Goal: Task Accomplishment & Management: Complete application form

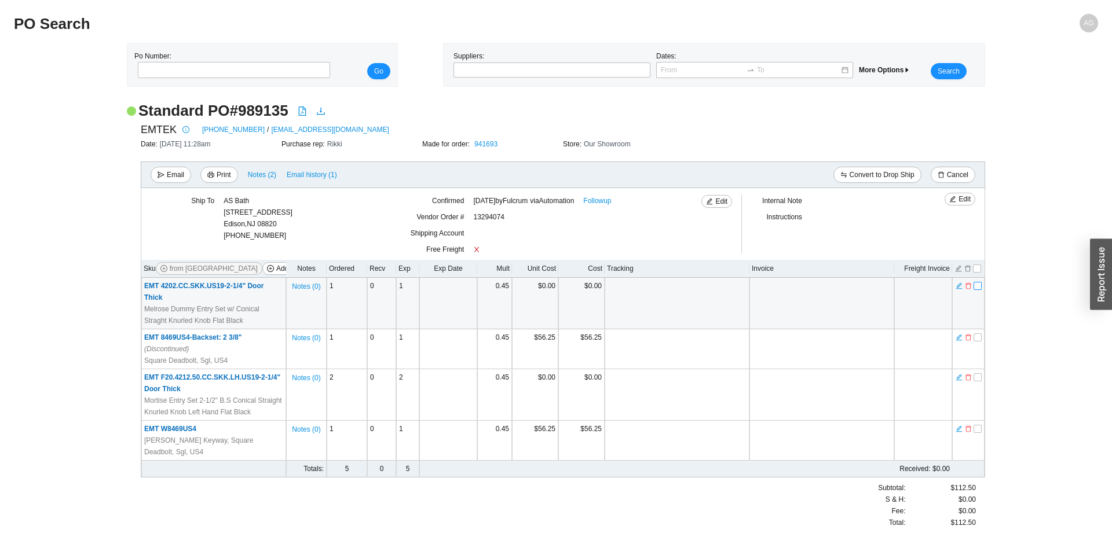
click at [975, 286] on input "checkbox" at bounding box center [978, 286] width 8 height 8
checkbox input "true"
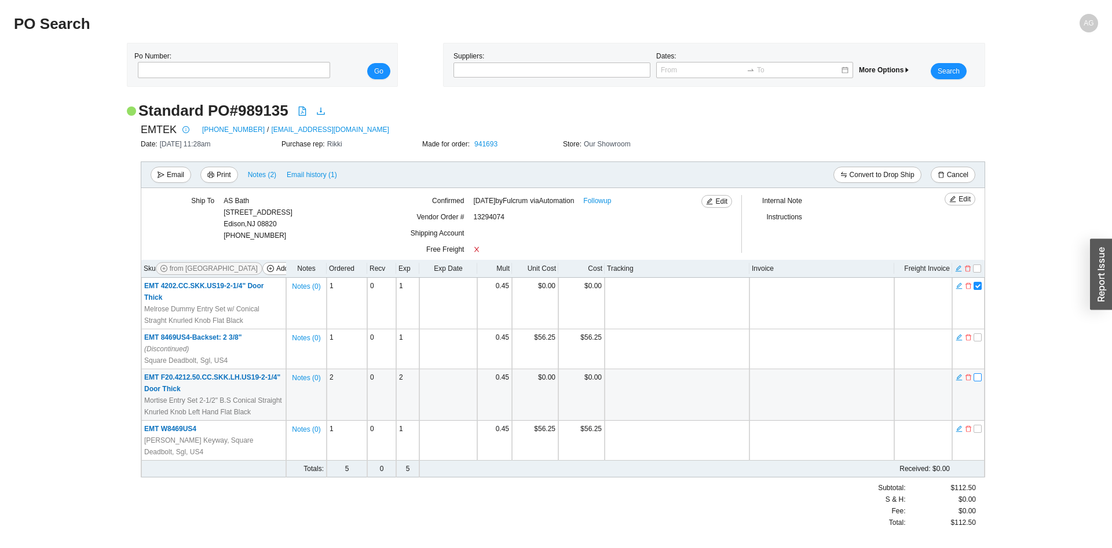
click at [978, 374] on input "checkbox" at bounding box center [978, 378] width 8 height 8
checkbox input "true"
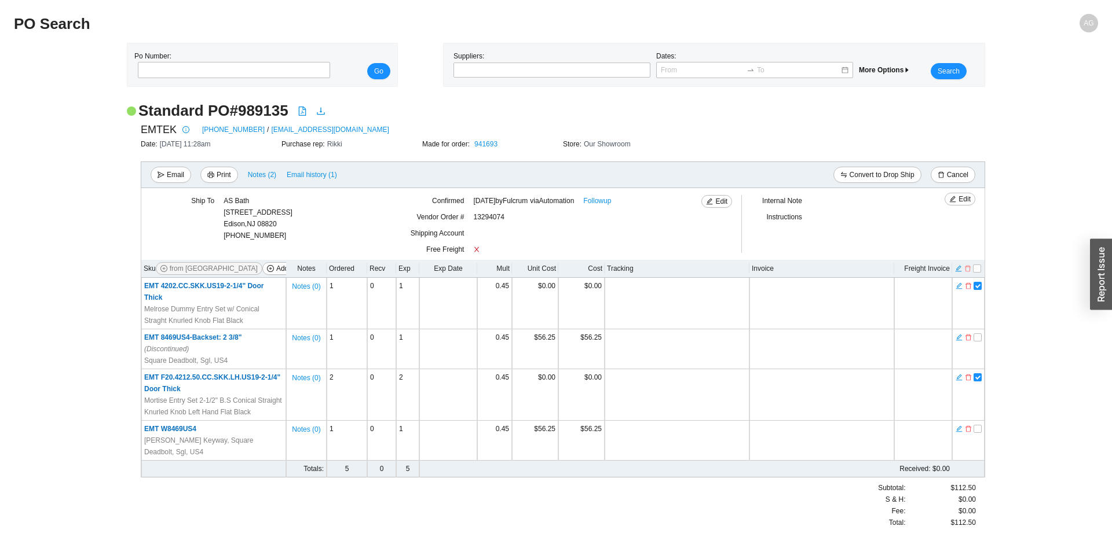
click at [966, 268] on icon "delete" at bounding box center [968, 269] width 6 height 6
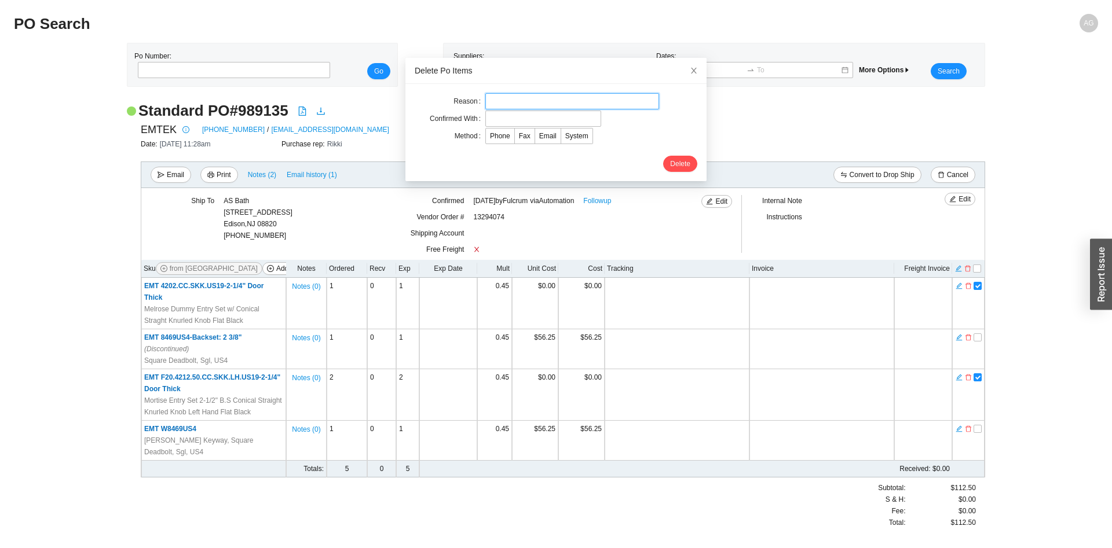
click at [537, 94] on input "text" at bounding box center [572, 101] width 174 height 16
type input "wrong sku"
type input "EMTEK CS"
click at [544, 134] on span "Email" at bounding box center [547, 136] width 17 height 8
click at [535, 138] on input "Email" at bounding box center [535, 138] width 0 height 0
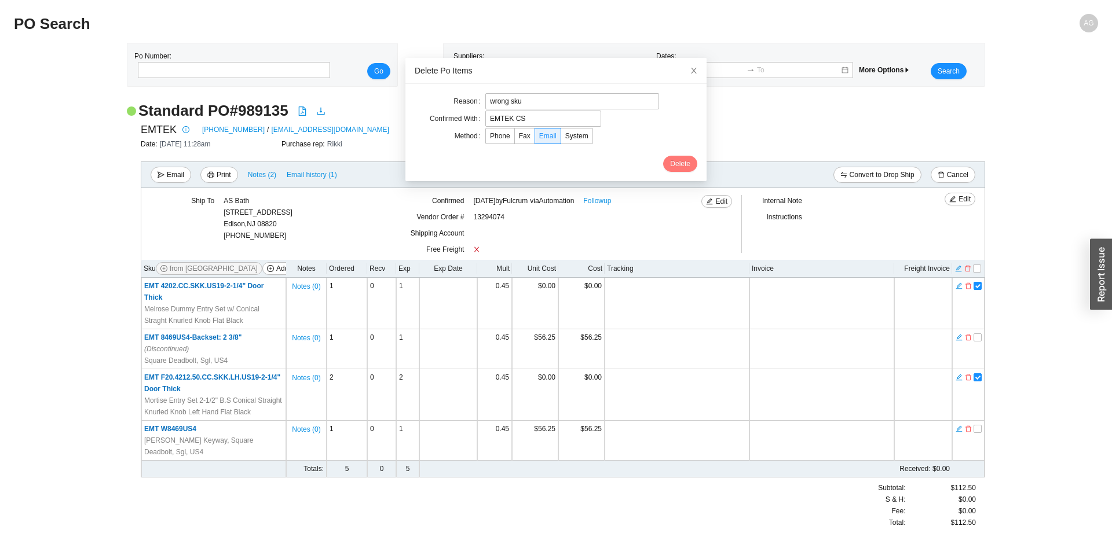
click at [688, 167] on span "Delete" at bounding box center [680, 164] width 20 height 12
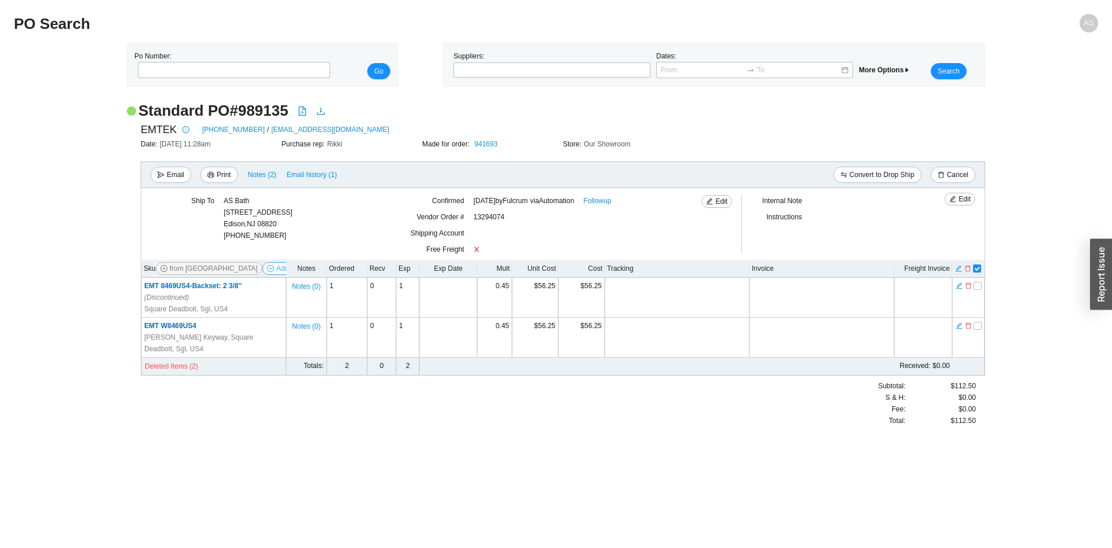
click at [276, 272] on span "Add Items" at bounding box center [291, 269] width 31 height 12
select select "213"
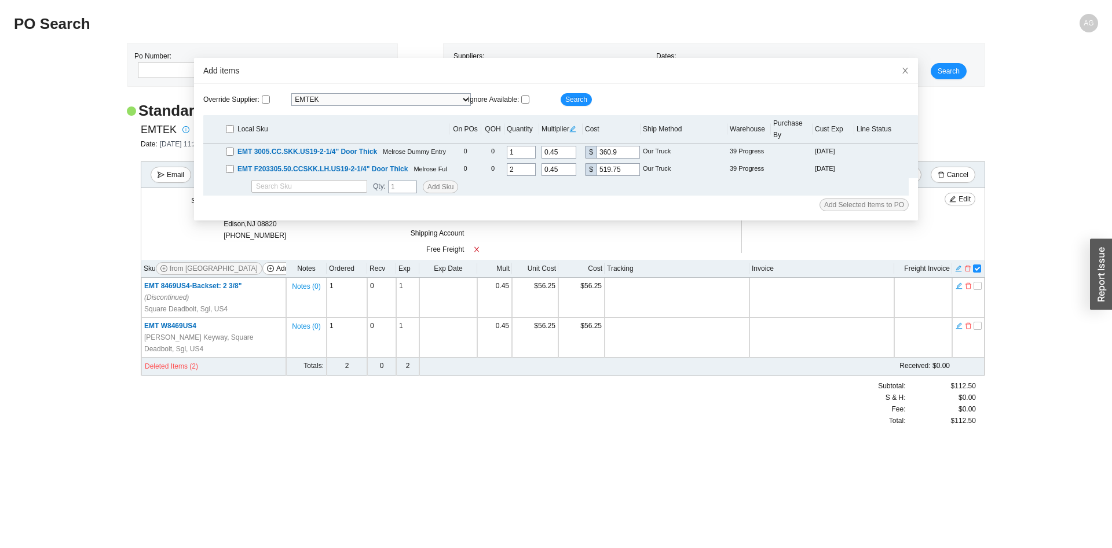
click at [231, 125] on input "checkbox" at bounding box center [230, 129] width 8 height 8
checkbox input "true"
click at [887, 199] on span "Add Selected Items to PO" at bounding box center [864, 205] width 80 height 12
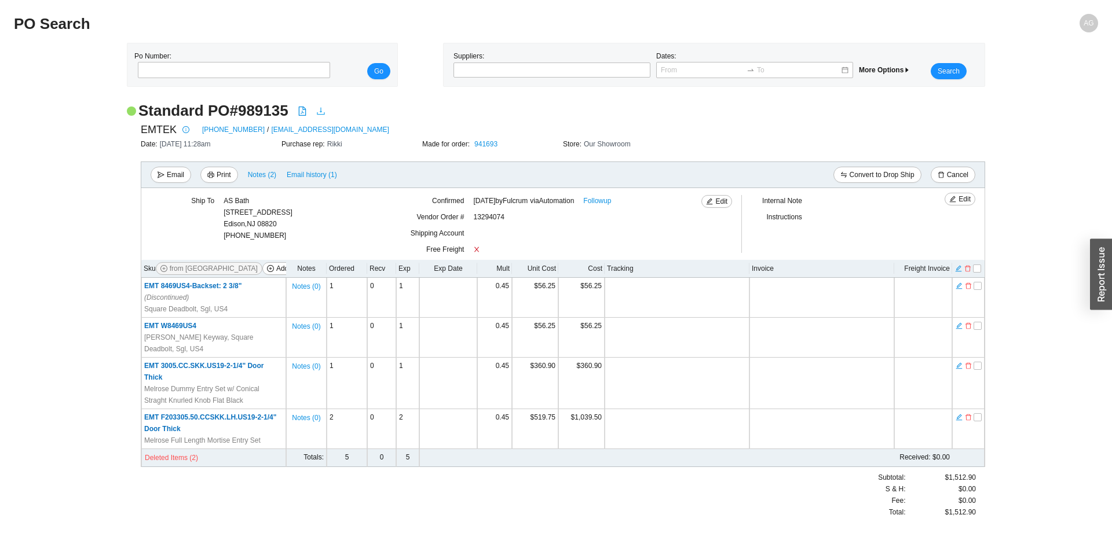
click at [322, 115] on icon "download" at bounding box center [321, 112] width 8 height 8
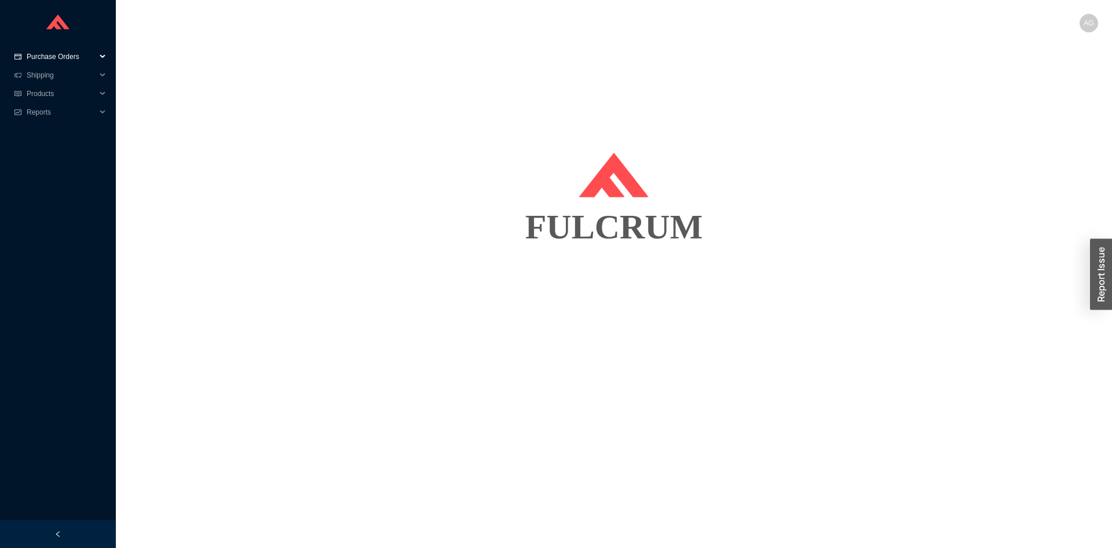
click at [65, 54] on span "Purchase Orders" at bounding box center [61, 56] width 69 height 19
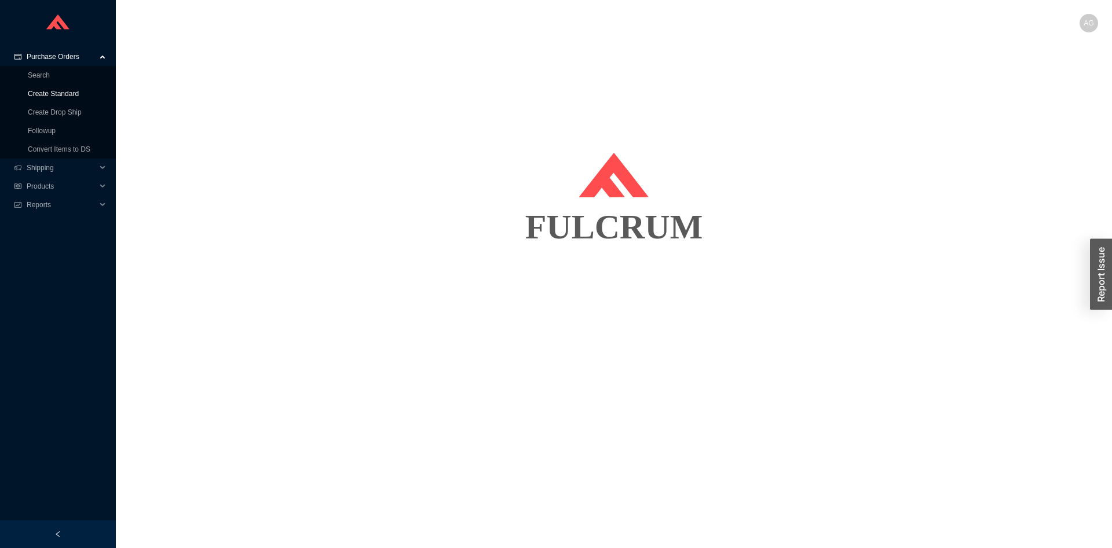
click at [51, 90] on link "Create Standard" at bounding box center [53, 94] width 51 height 8
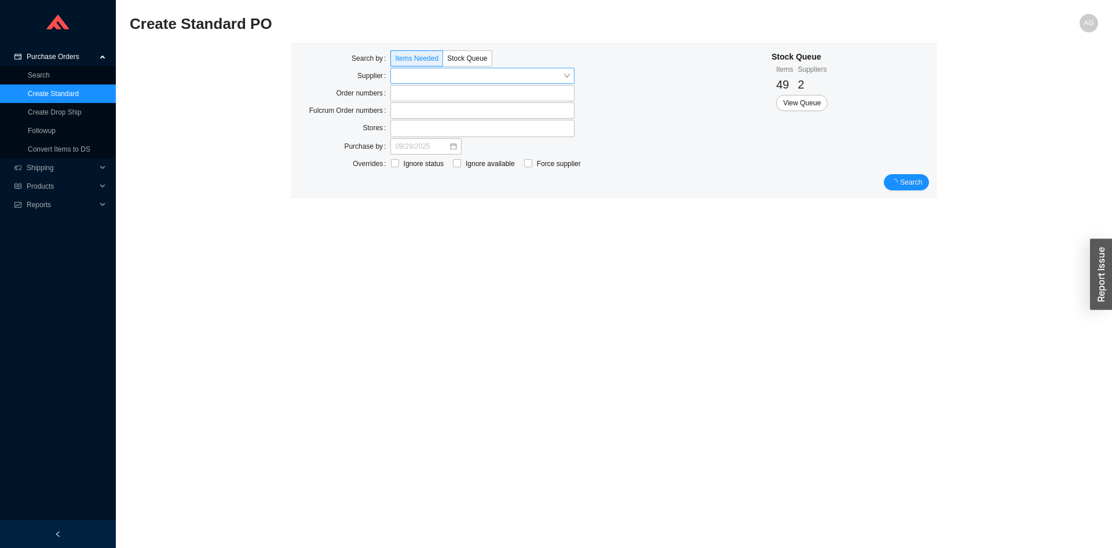
click at [473, 78] on input "search" at bounding box center [479, 75] width 168 height 15
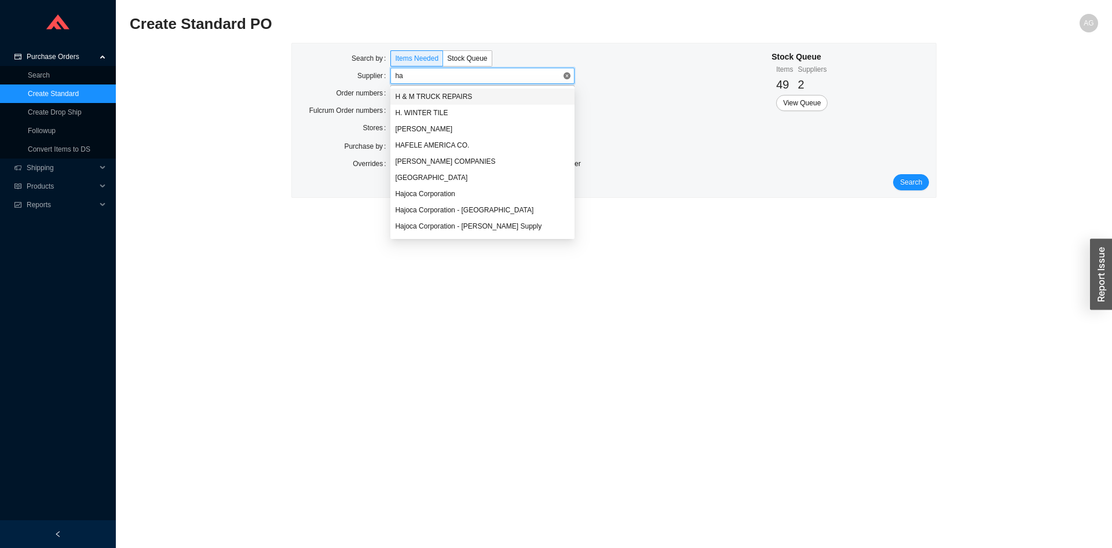
type input "has"
click at [444, 94] on div "Hastings" at bounding box center [482, 97] width 175 height 10
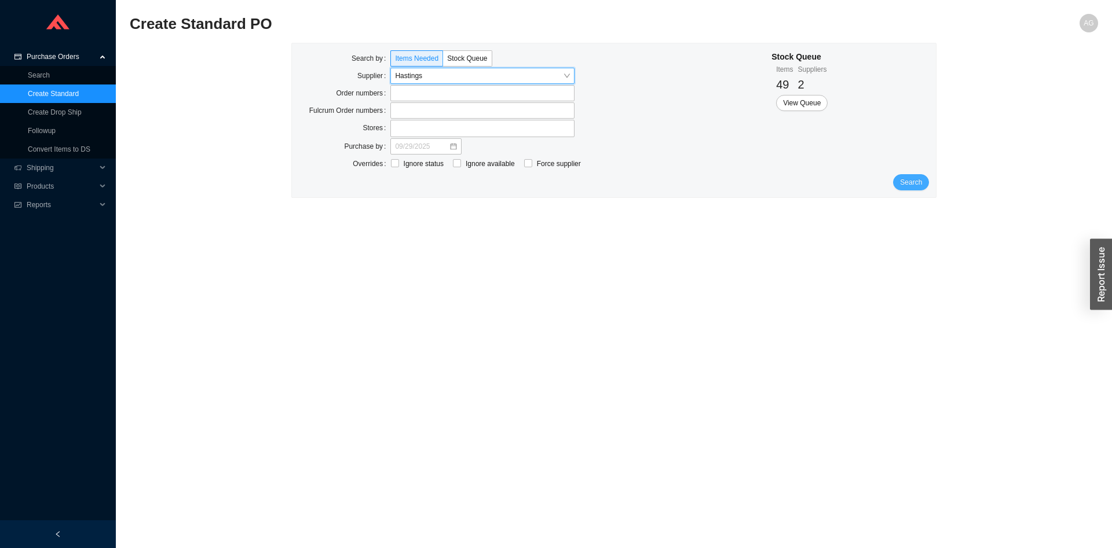
click at [906, 175] on button "Search" at bounding box center [911, 182] width 36 height 16
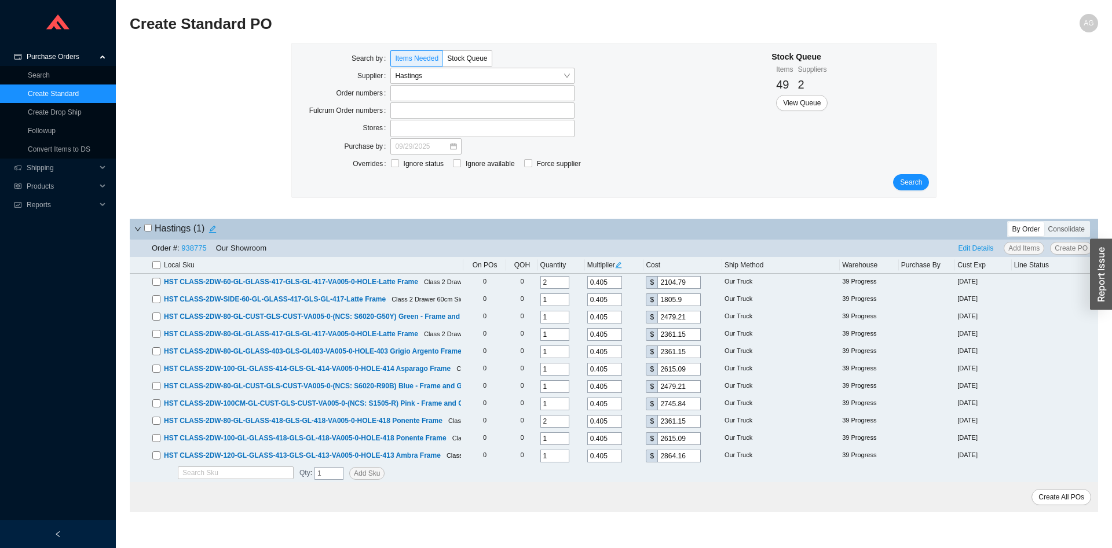
click at [155, 265] on input "checkbox" at bounding box center [156, 265] width 8 height 8
checkbox input "true"
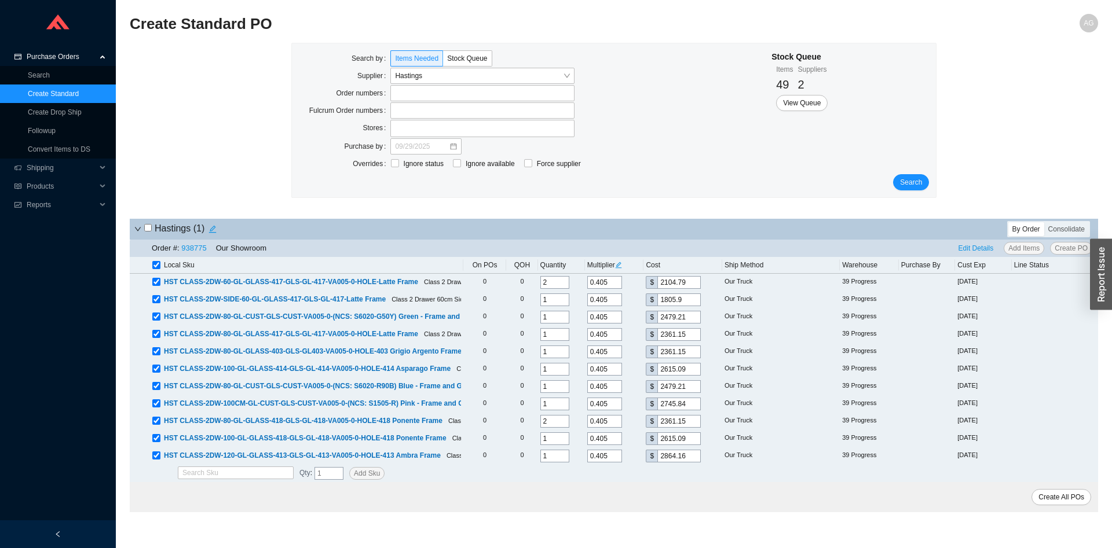
checkbox input "true"
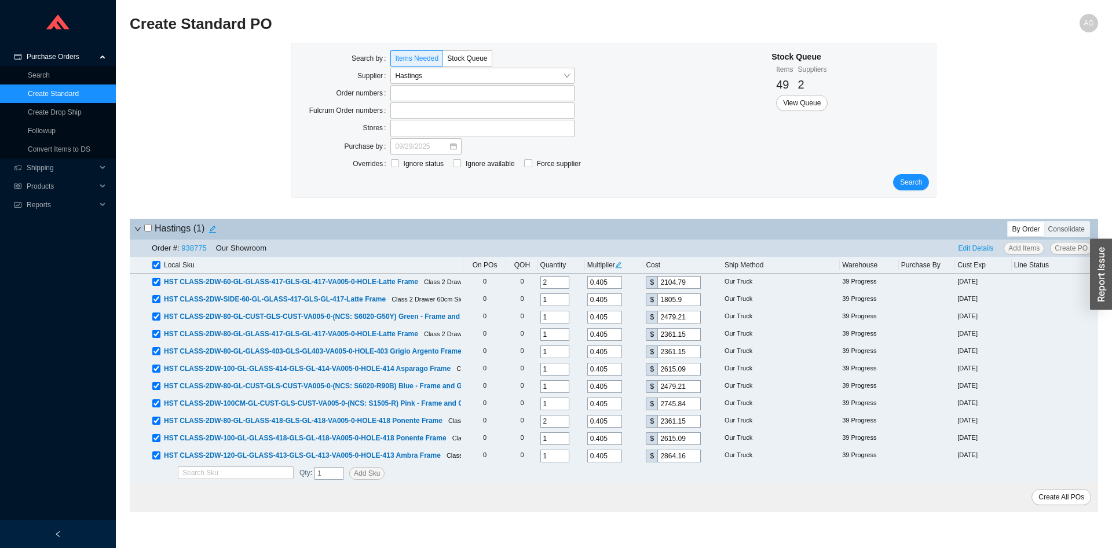
checkbox input "true"
click at [980, 252] on span "Edit Details" at bounding box center [975, 249] width 35 height 12
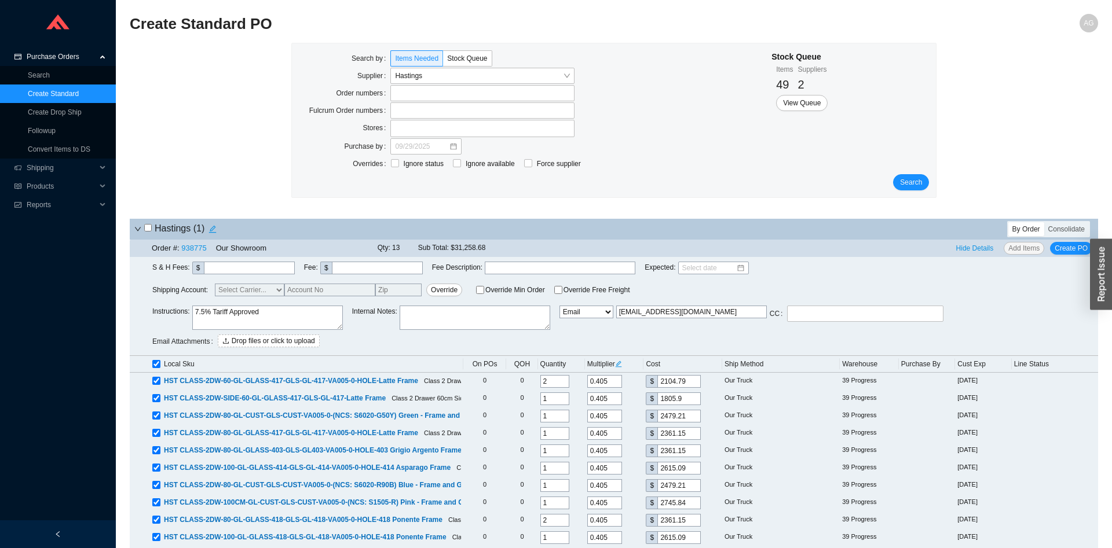
click at [559, 306] on select "Email Email Buyer EDI Do Not Send" at bounding box center [586, 312] width 54 height 13
select select "5"
click option "Email Buyer" at bounding box center [0, 0] width 0 height 0
type input "[EMAIL_ADDRESS][DOMAIN_NAME]"
click at [1074, 249] on span "Create PO" at bounding box center [1071, 249] width 33 height 12
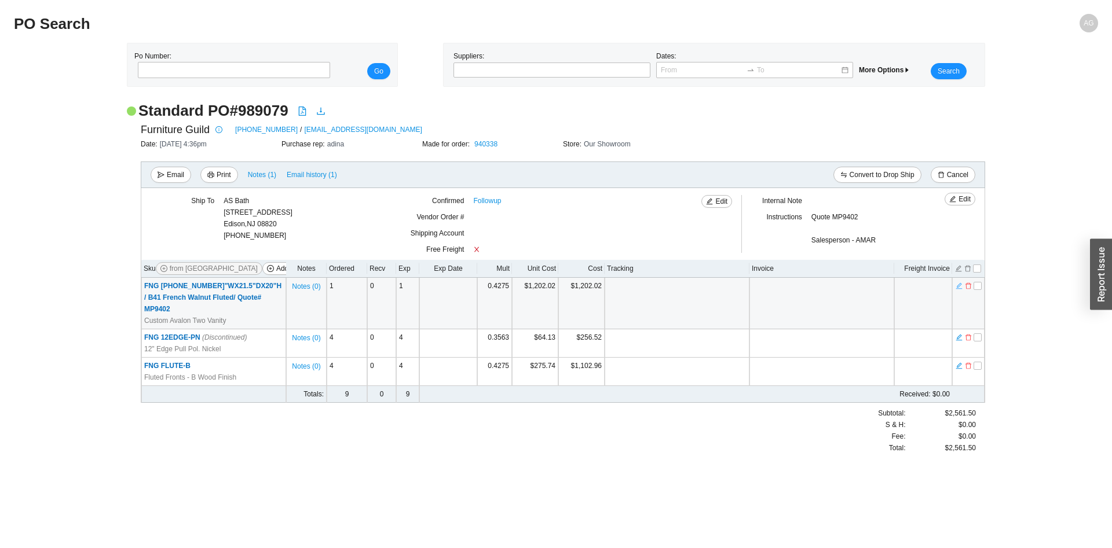
click at [958, 286] on icon "edit" at bounding box center [959, 286] width 6 height 6
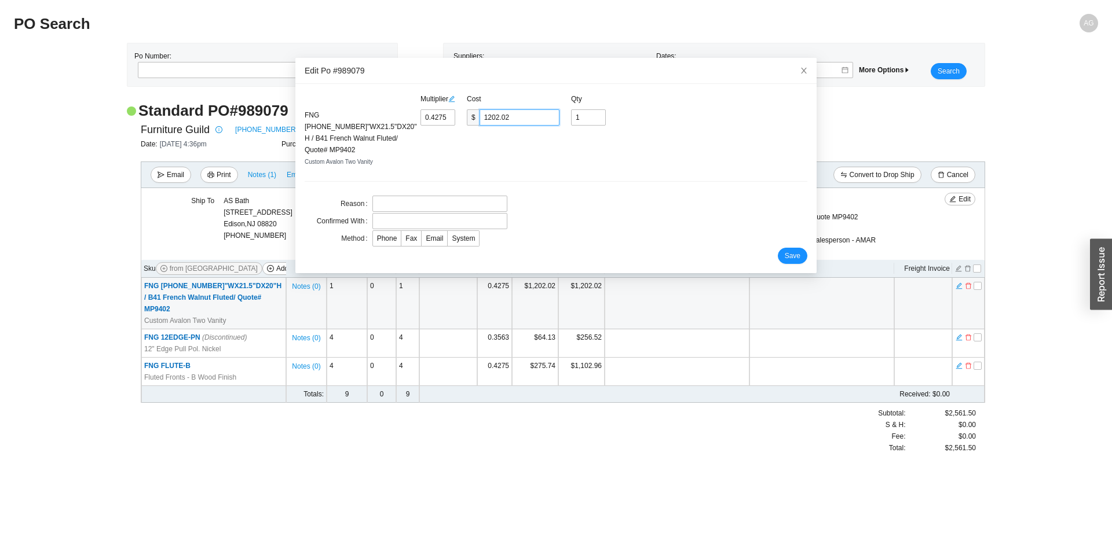
drag, startPoint x: 514, startPoint y: 122, endPoint x: 471, endPoint y: 119, distance: 43.5
click at [480, 119] on input "1202.02" at bounding box center [520, 117] width 80 height 16
paste input "3733.89"
type input "1.328"
type input "3733.89"
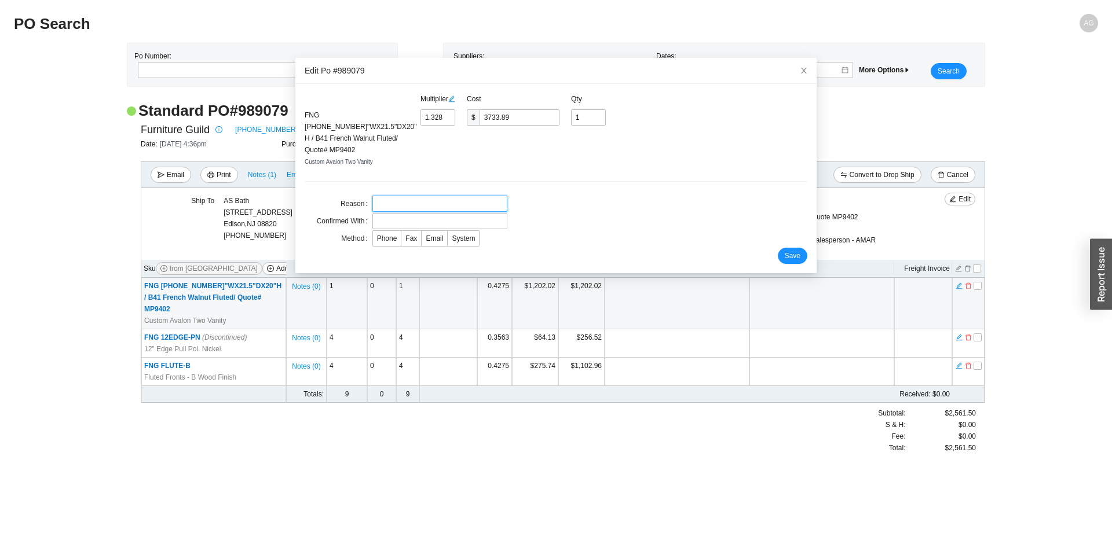
click at [437, 196] on input "text" at bounding box center [439, 204] width 135 height 16
type input "price"
type input "mel"
click at [569, 230] on form "Multiplier Cost Qty FNG 1100-405-69"WX21.5"DX20"H / B41 French Walnut Fluted/ Q…" at bounding box center [556, 178] width 503 height 171
click at [422, 230] on label "Email" at bounding box center [435, 238] width 26 height 16
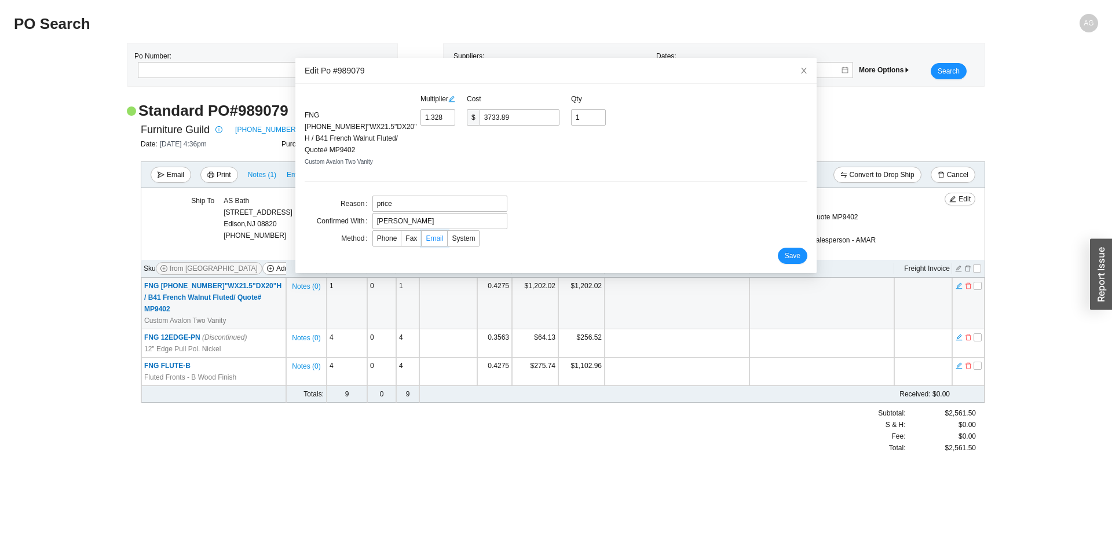
click at [422, 241] on input "Email" at bounding box center [422, 241] width 0 height 0
click at [788, 250] on span "Save" at bounding box center [793, 256] width 16 height 12
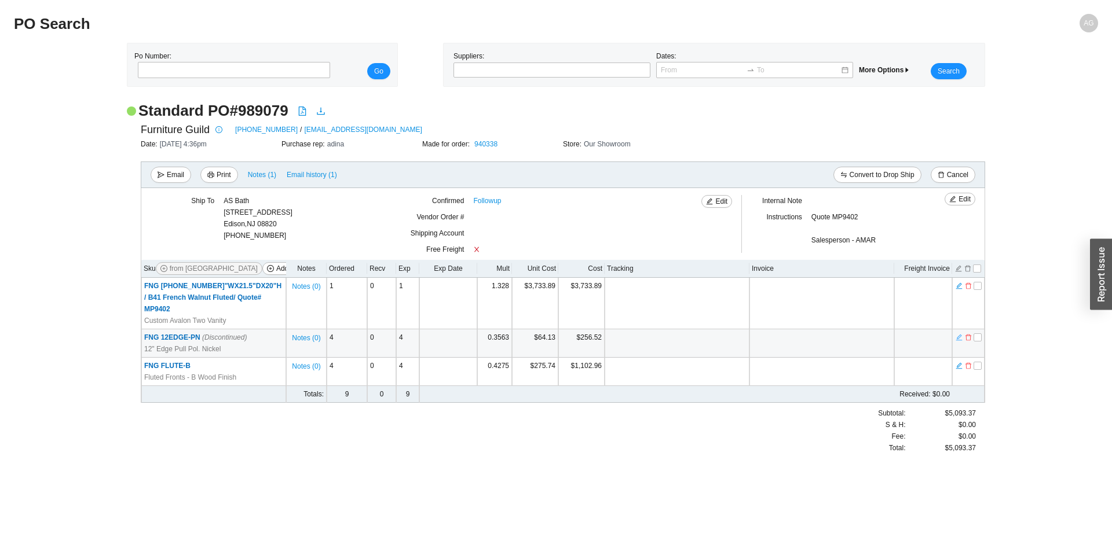
click at [960, 335] on icon "edit" at bounding box center [959, 338] width 6 height 6
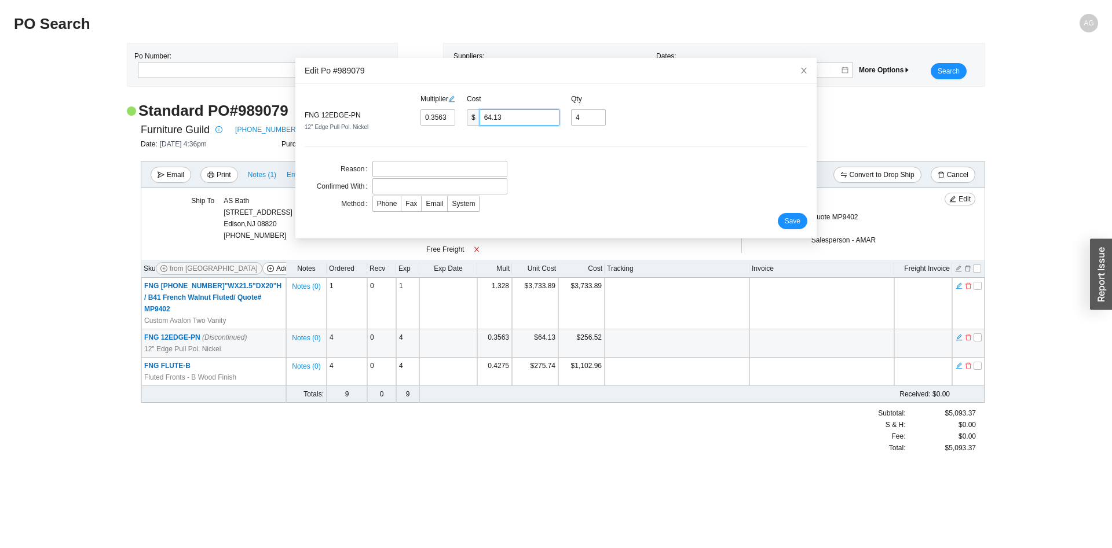
drag, startPoint x: 511, startPoint y: 114, endPoint x: 468, endPoint y: 114, distance: 43.4
click at [480, 114] on input "64.13" at bounding box center [520, 117] width 80 height 16
paste input "76.95"
type input "0.4275"
type input "76.95"
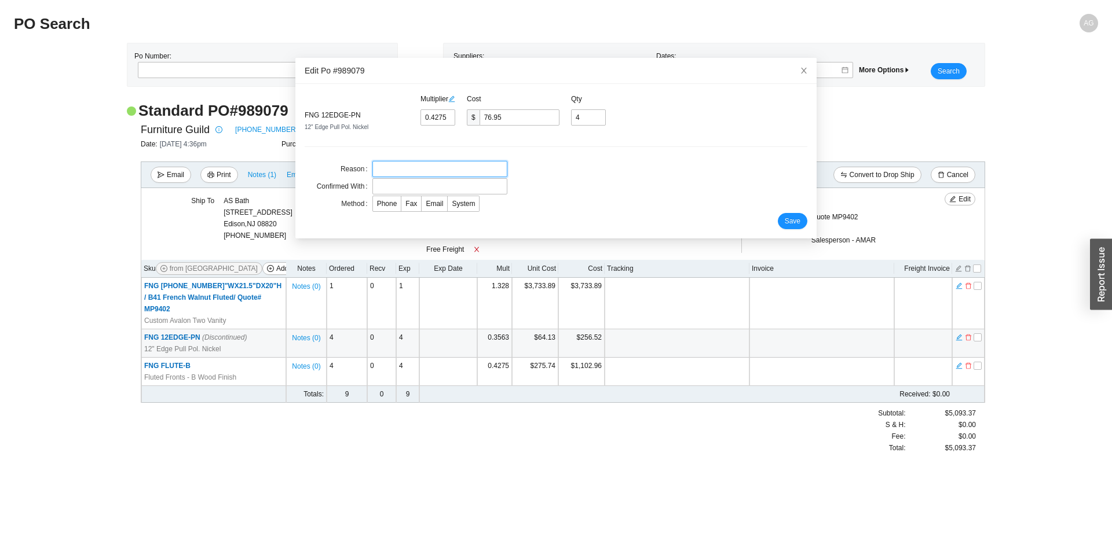
click at [432, 170] on input "text" at bounding box center [439, 169] width 135 height 16
type input "price"
type input "mel"
click at [555, 194] on form "Multiplier Cost Qty FNG 12EDGE-PN 12" Edge Pull Pol. Nickel 0.4275 $ 76.95 4 Re…" at bounding box center [556, 161] width 503 height 136
click at [427, 208] on label "Email" at bounding box center [435, 204] width 26 height 16
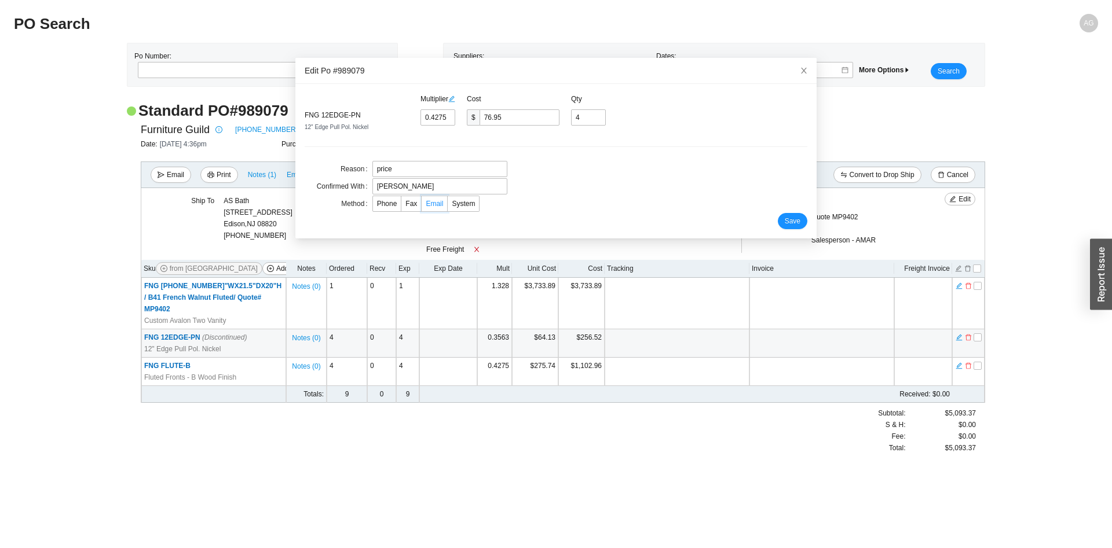
click at [422, 206] on input "Email" at bounding box center [422, 206] width 0 height 0
click at [783, 217] on button "Save" at bounding box center [793, 221] width 30 height 16
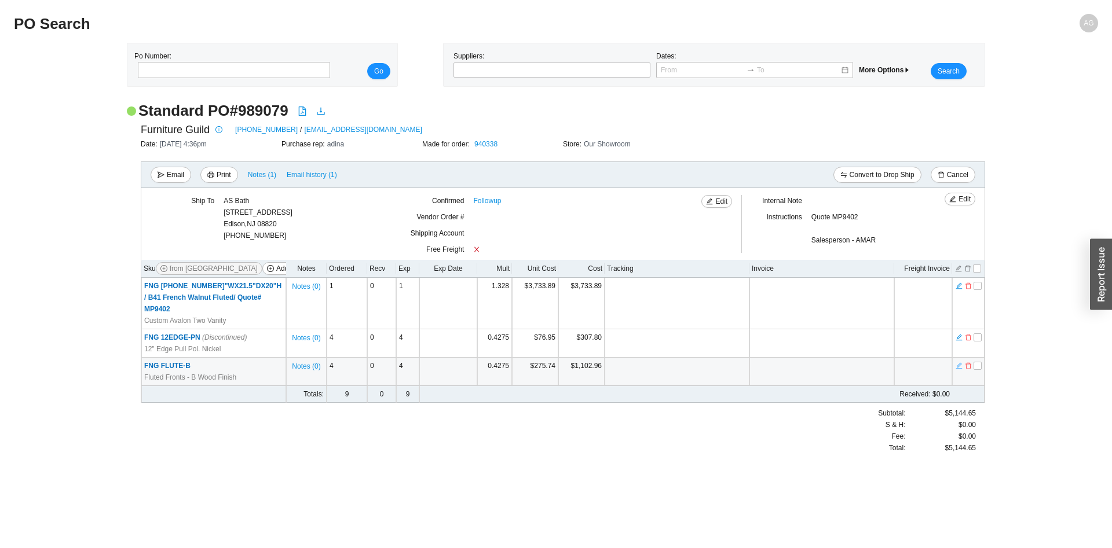
click at [958, 362] on icon "edit" at bounding box center [959, 366] width 7 height 8
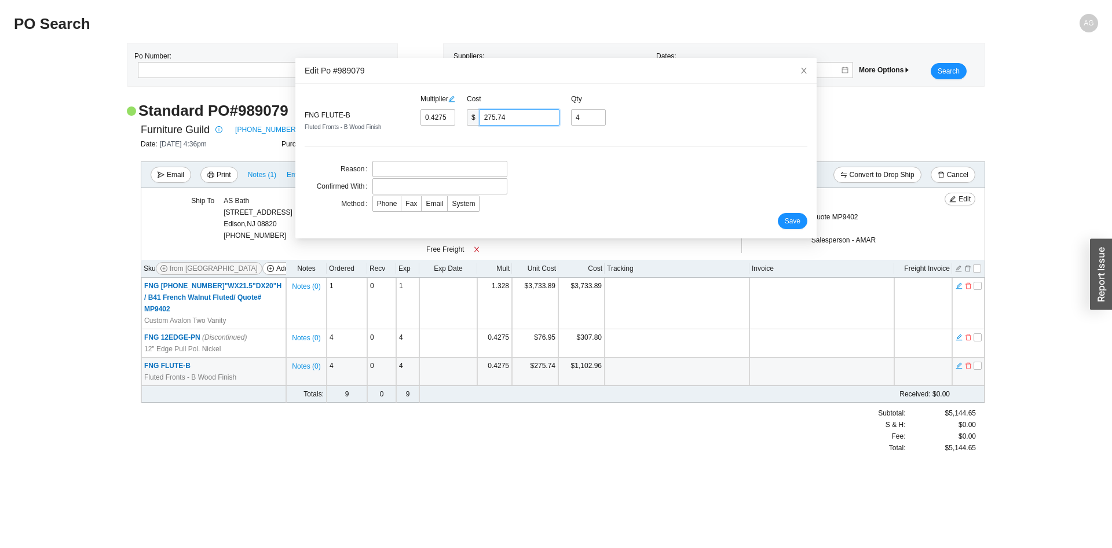
drag, startPoint x: 440, startPoint y: 115, endPoint x: 406, endPoint y: 114, distance: 34.2
click at [480, 114] on input "275.74" at bounding box center [520, 117] width 80 height 16
paste input "35.13"
type input "0.3645"
type input "235.13"
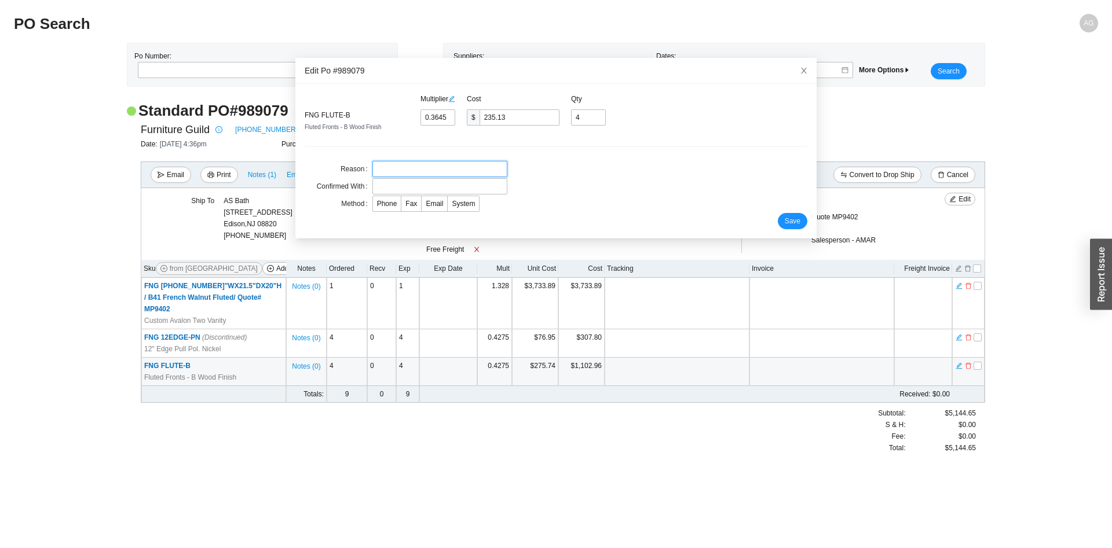
click at [383, 175] on input "text" at bounding box center [439, 169] width 135 height 16
type input "price"
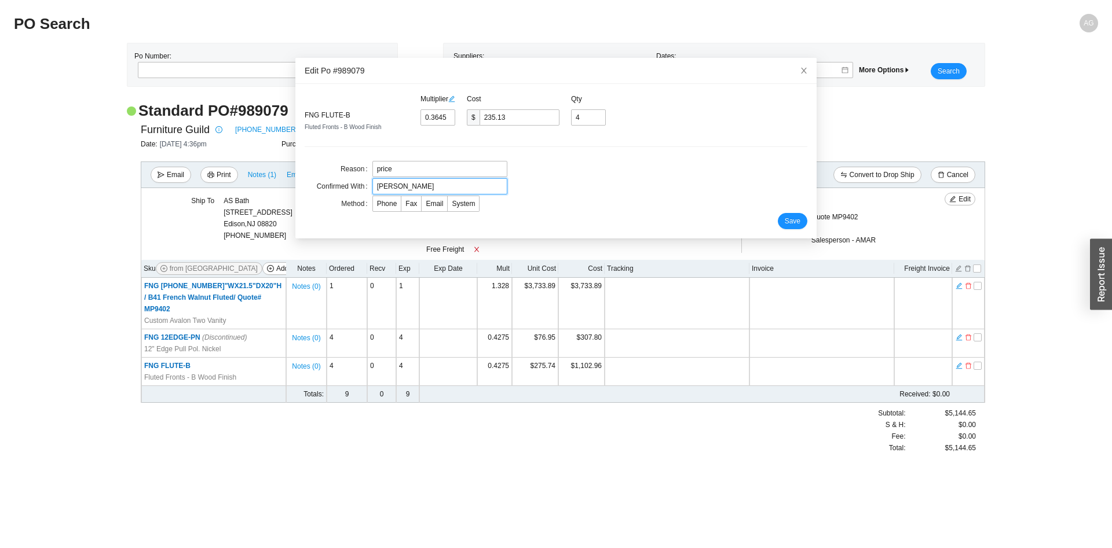
type input "mel"
click at [788, 226] on span "Save" at bounding box center [793, 221] width 16 height 12
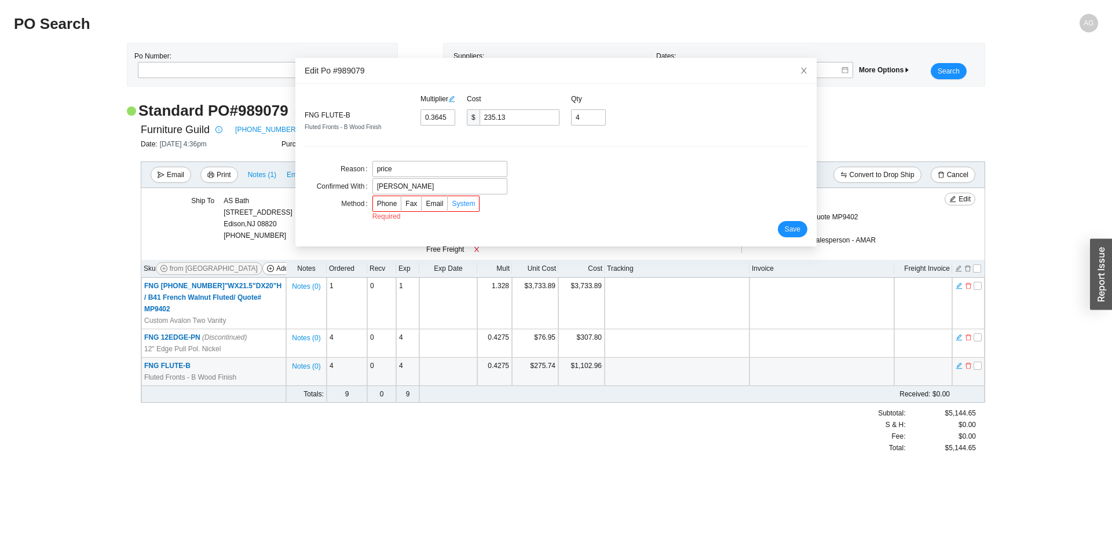
drag, startPoint x: 427, startPoint y: 204, endPoint x: 446, endPoint y: 203, distance: 18.5
click at [428, 204] on span "Email" at bounding box center [434, 204] width 17 height 8
click at [422, 206] on input "Email" at bounding box center [422, 206] width 0 height 0
click at [789, 215] on button "Save" at bounding box center [793, 221] width 30 height 16
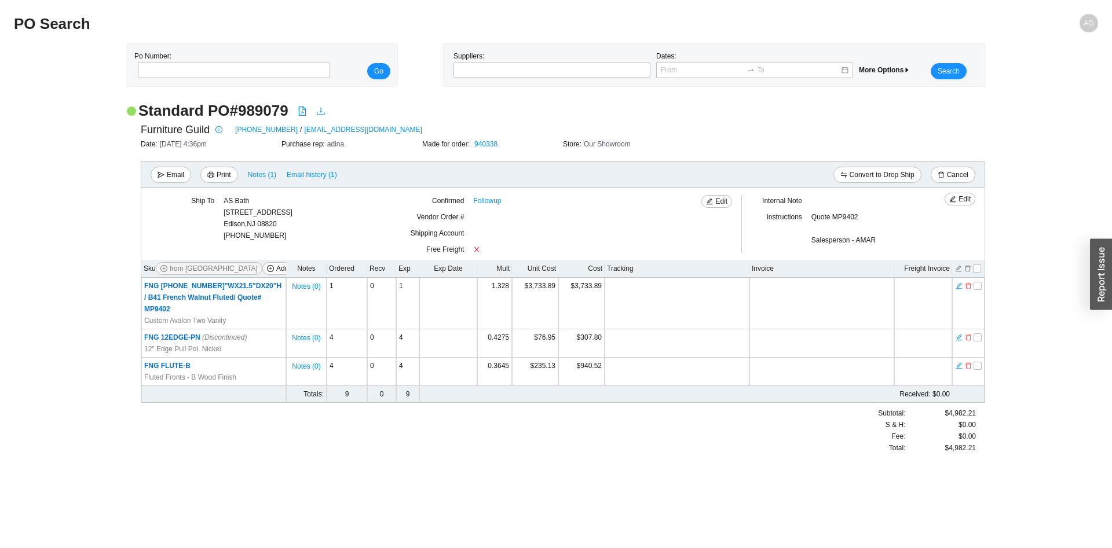
click at [320, 112] on icon "download" at bounding box center [321, 112] width 8 height 8
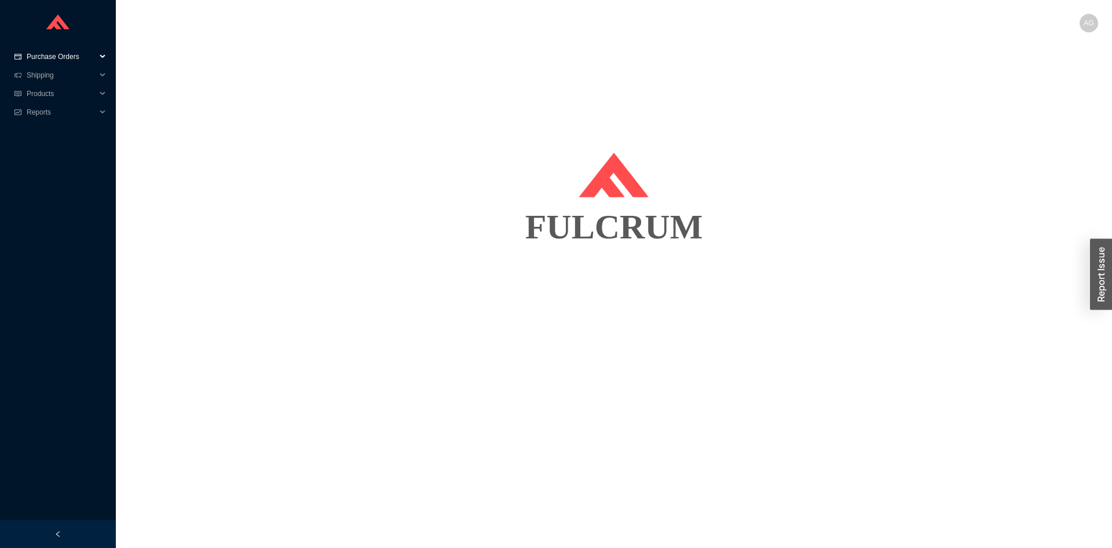
click at [52, 62] on span "Purchase Orders" at bounding box center [61, 56] width 69 height 19
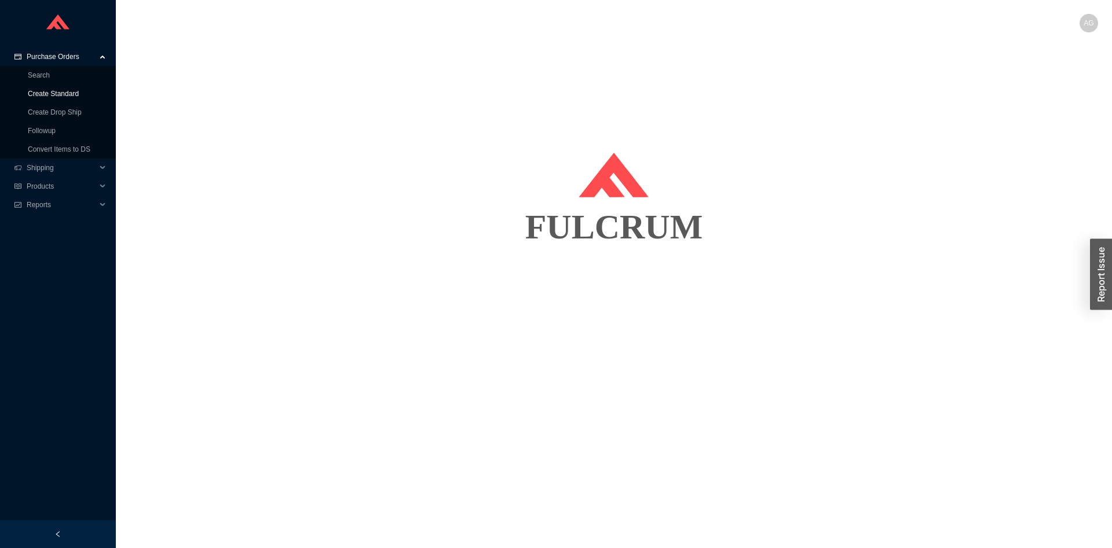
click at [58, 96] on link "Create Standard" at bounding box center [53, 94] width 51 height 8
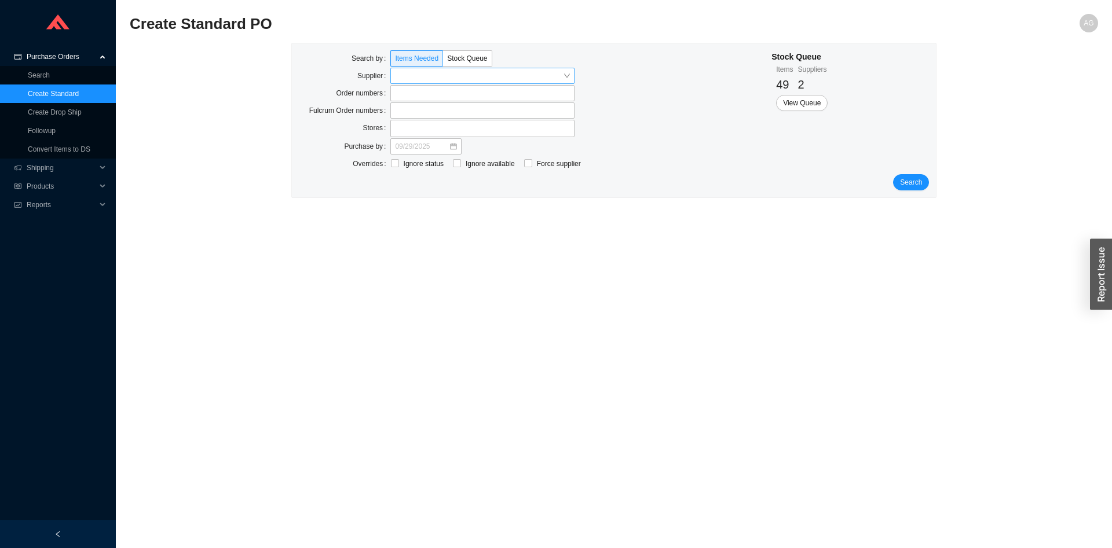
click at [463, 74] on input "search" at bounding box center [479, 75] width 168 height 15
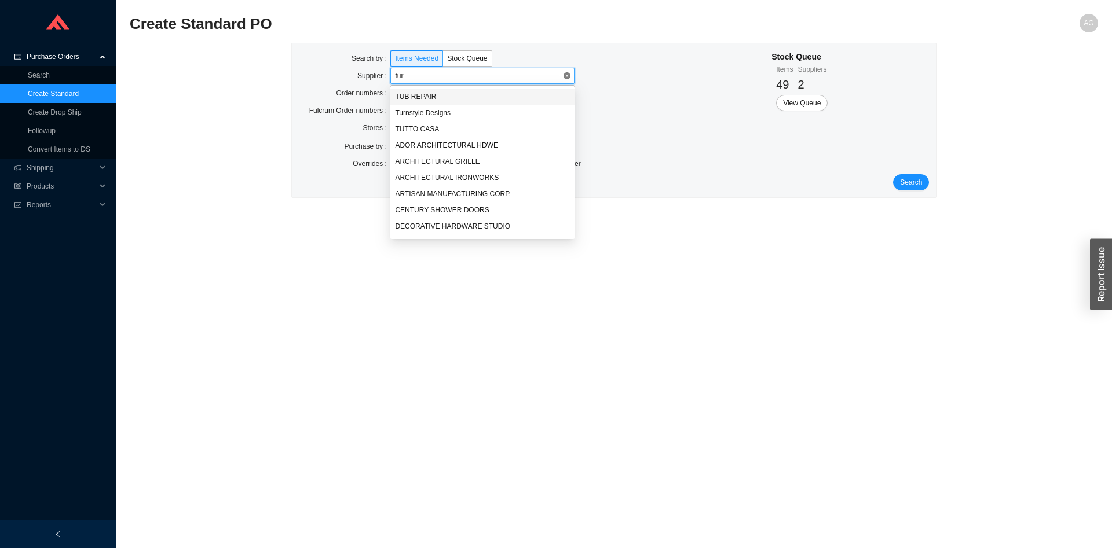
type input "turn"
click at [458, 97] on div "Turnstyle Designs" at bounding box center [482, 97] width 175 height 10
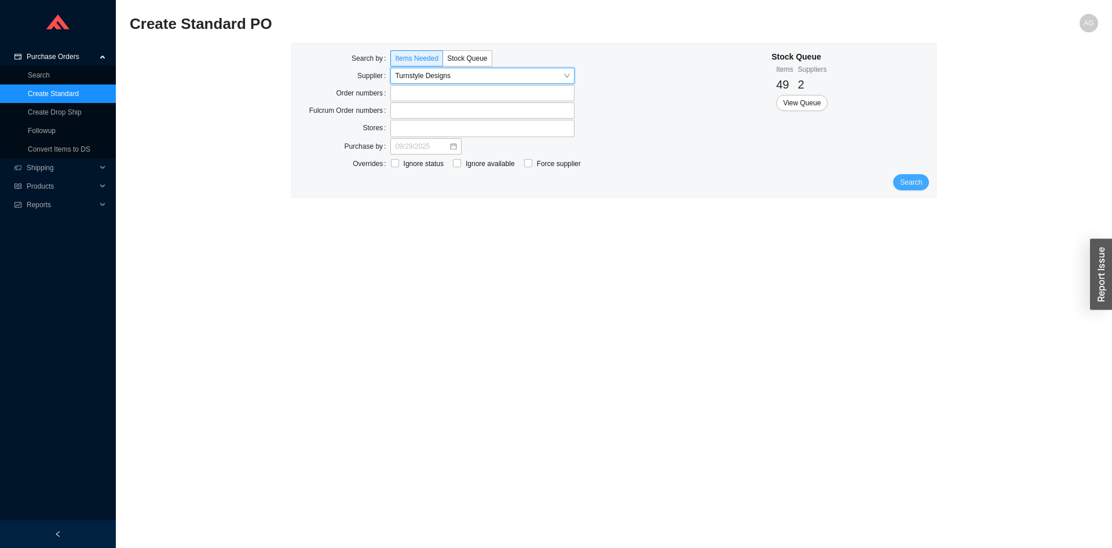
click at [912, 178] on span "Search" at bounding box center [911, 183] width 22 height 12
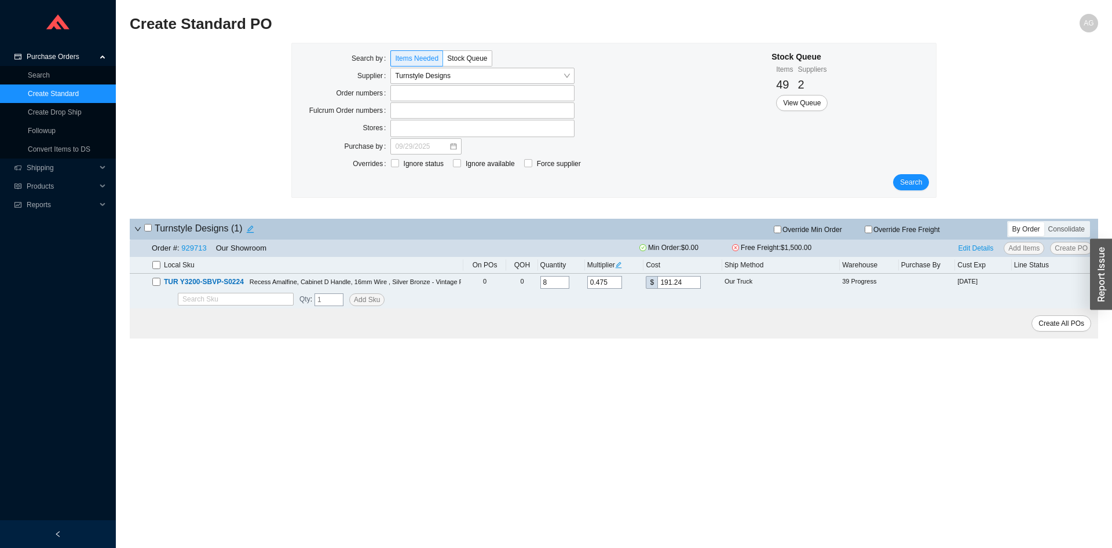
click at [156, 265] on input "checkbox" at bounding box center [156, 265] width 8 height 8
checkbox input "true"
click at [985, 249] on span "Edit Details" at bounding box center [975, 249] width 35 height 12
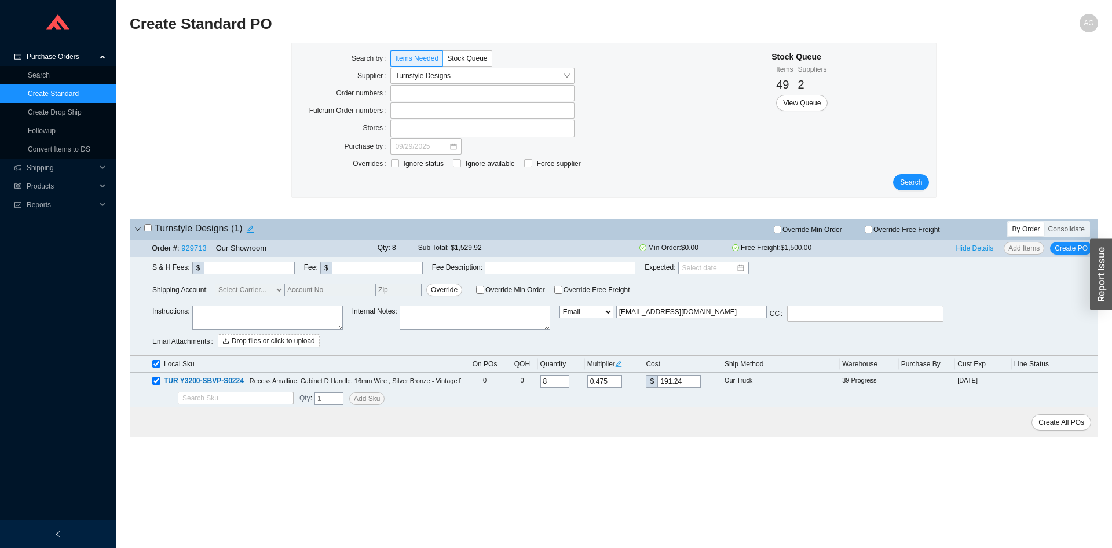
click at [559, 306] on select "Email Email Buyer EDI Do Not Send" at bounding box center [586, 312] width 54 height 13
select select "5"
click option "Email Buyer" at bounding box center [0, 0] width 0 height 0
type input "[EMAIL_ADDRESS][DOMAIN_NAME]"
click at [1060, 418] on span "Create All POs" at bounding box center [1061, 423] width 46 height 12
